Goal: Task Accomplishment & Management: Use online tool/utility

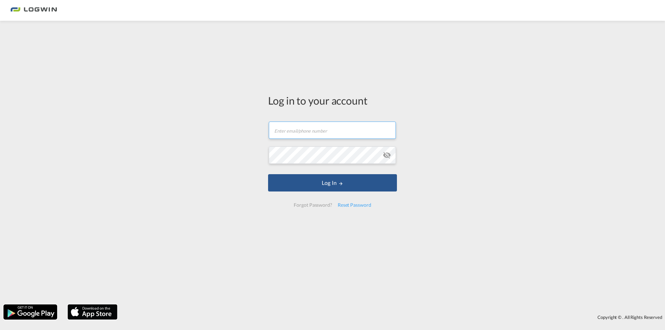
click at [310, 131] on input "text" at bounding box center [332, 130] width 127 height 17
type input "[PERSON_NAME][EMAIL_ADDRESS][DOMAIN_NAME]"
click at [268, 174] on button "Log In" at bounding box center [332, 182] width 129 height 17
